Goal: Task Accomplishment & Management: Use online tool/utility

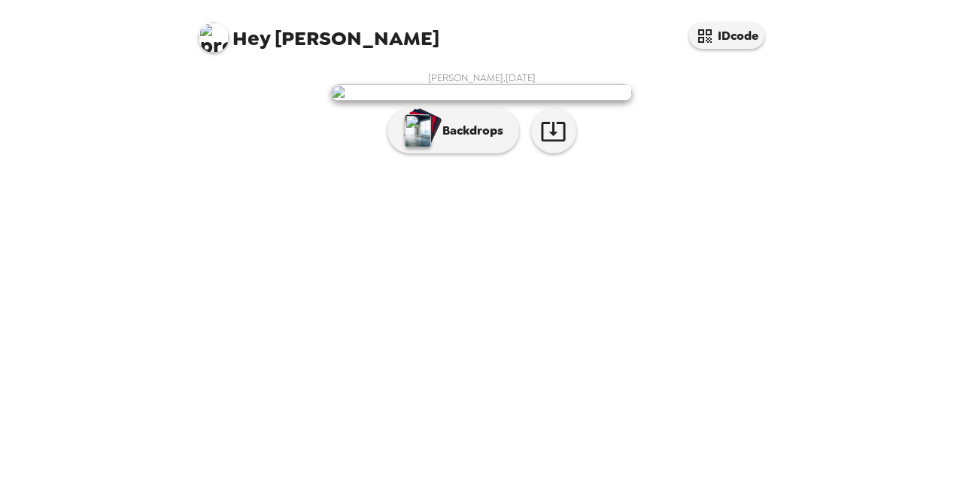
scroll to position [43, 0]
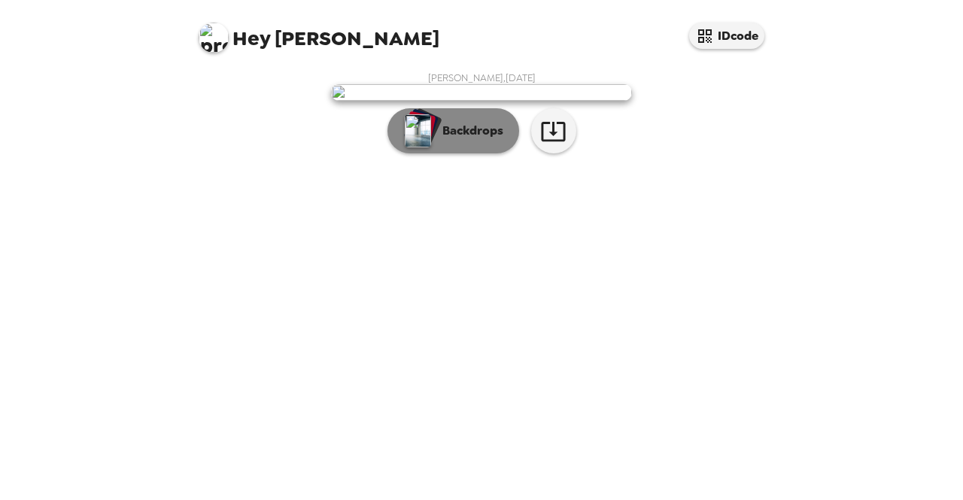
click at [437, 140] on p "Backdrops" at bounding box center [469, 131] width 68 height 18
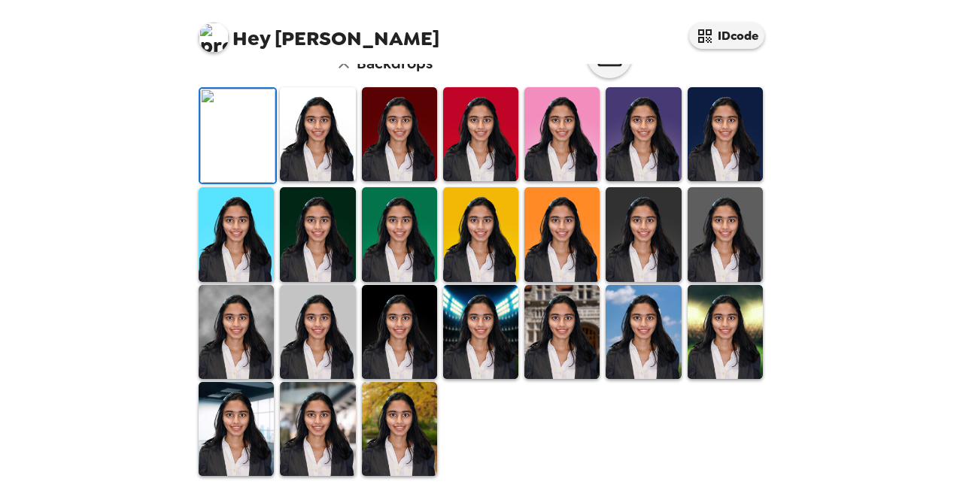
scroll to position [131, 0]
click at [326, 181] on img at bounding box center [317, 134] width 75 height 94
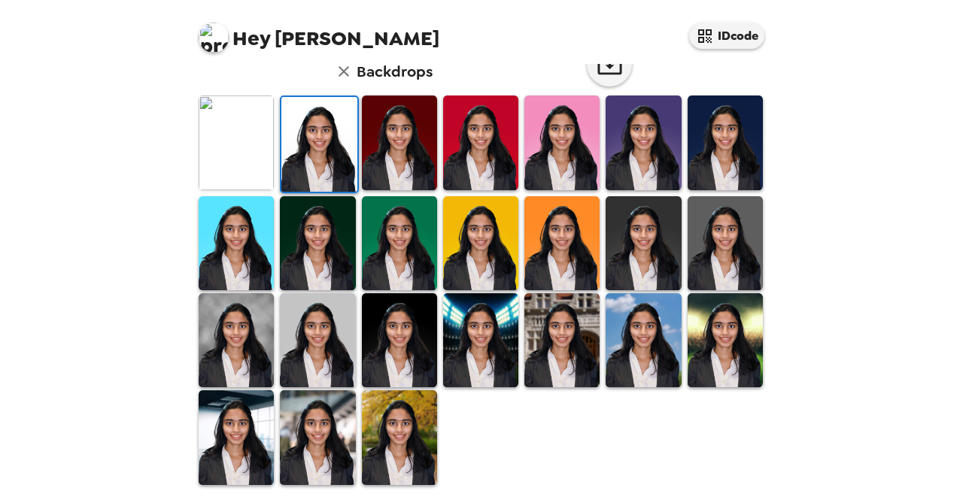
scroll to position [0, 0]
